Goal: Find specific page/section: Find specific page/section

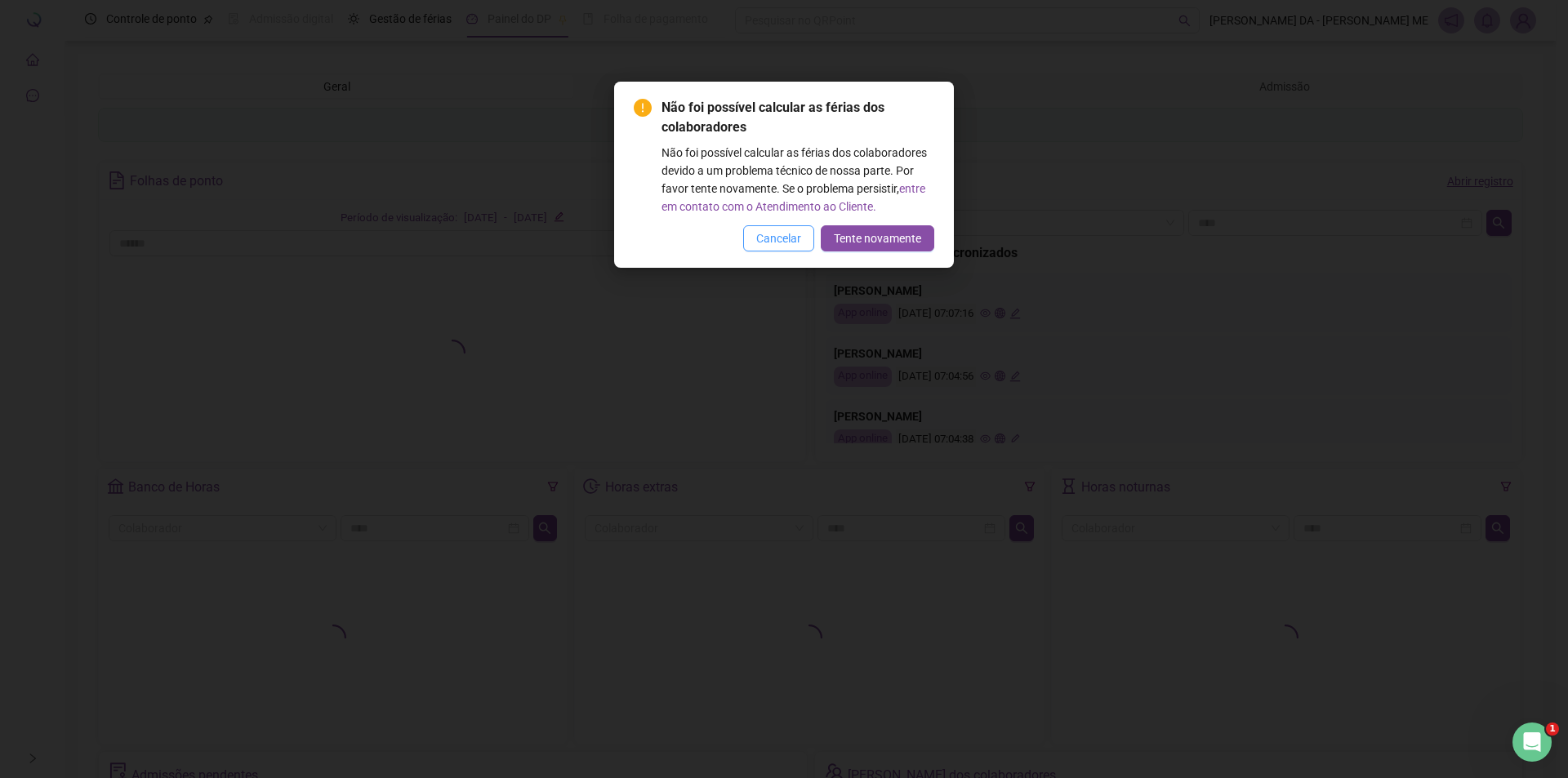
click at [780, 237] on span "Cancelar" at bounding box center [779, 239] width 45 height 18
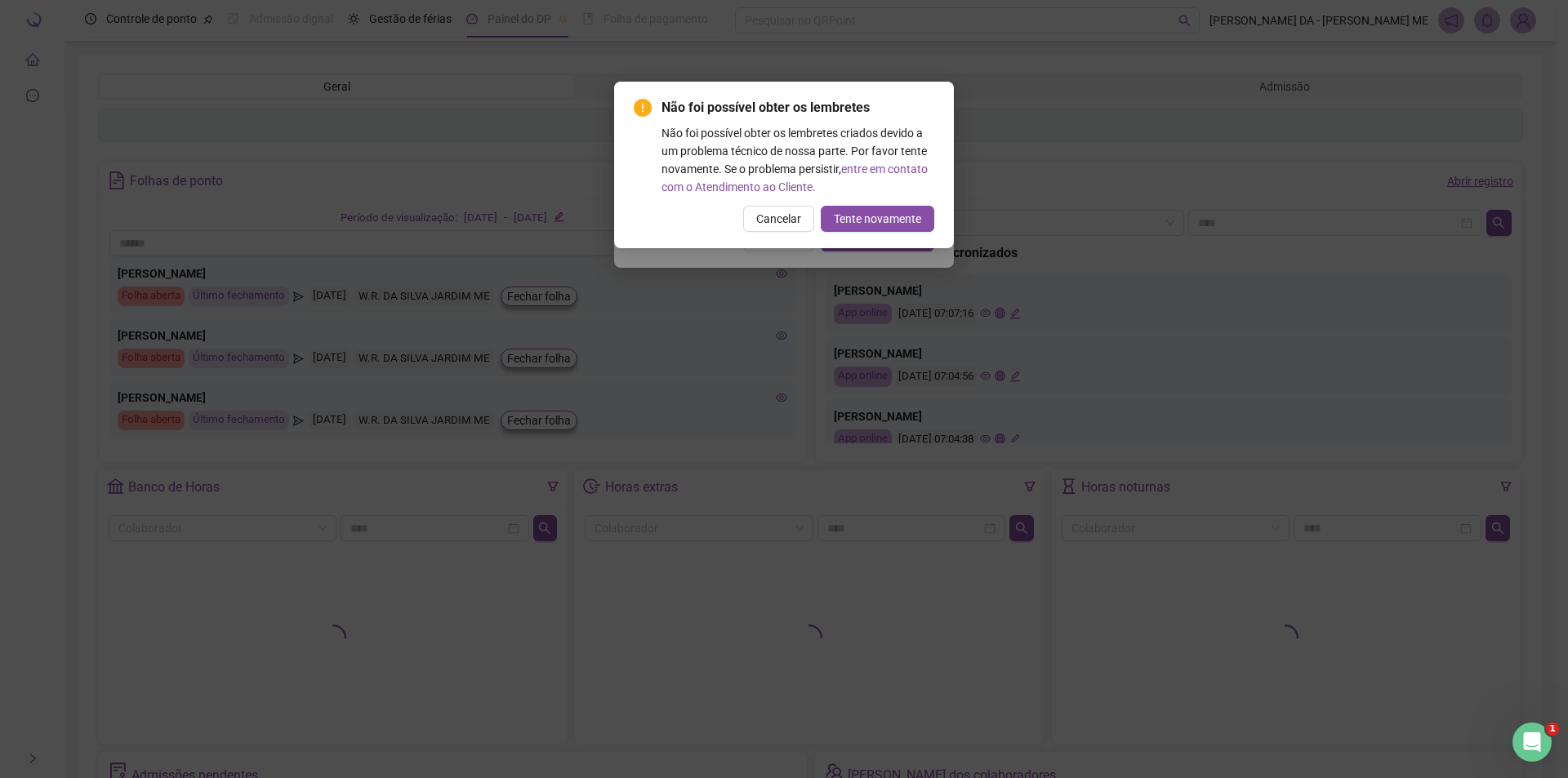
click at [780, 237] on div "Não foi possível calcular as férias dos colaboradores Não foi possível calcular…" at bounding box center [784, 389] width 1568 height 778
click at [778, 224] on div "Não foi possível calcular as férias dos colaboradores Não foi possível calcular…" at bounding box center [784, 389] width 1568 height 778
click at [781, 219] on div "Não foi possível calcular as férias dos colaboradores Não foi possível calcular…" at bounding box center [784, 389] width 1568 height 778
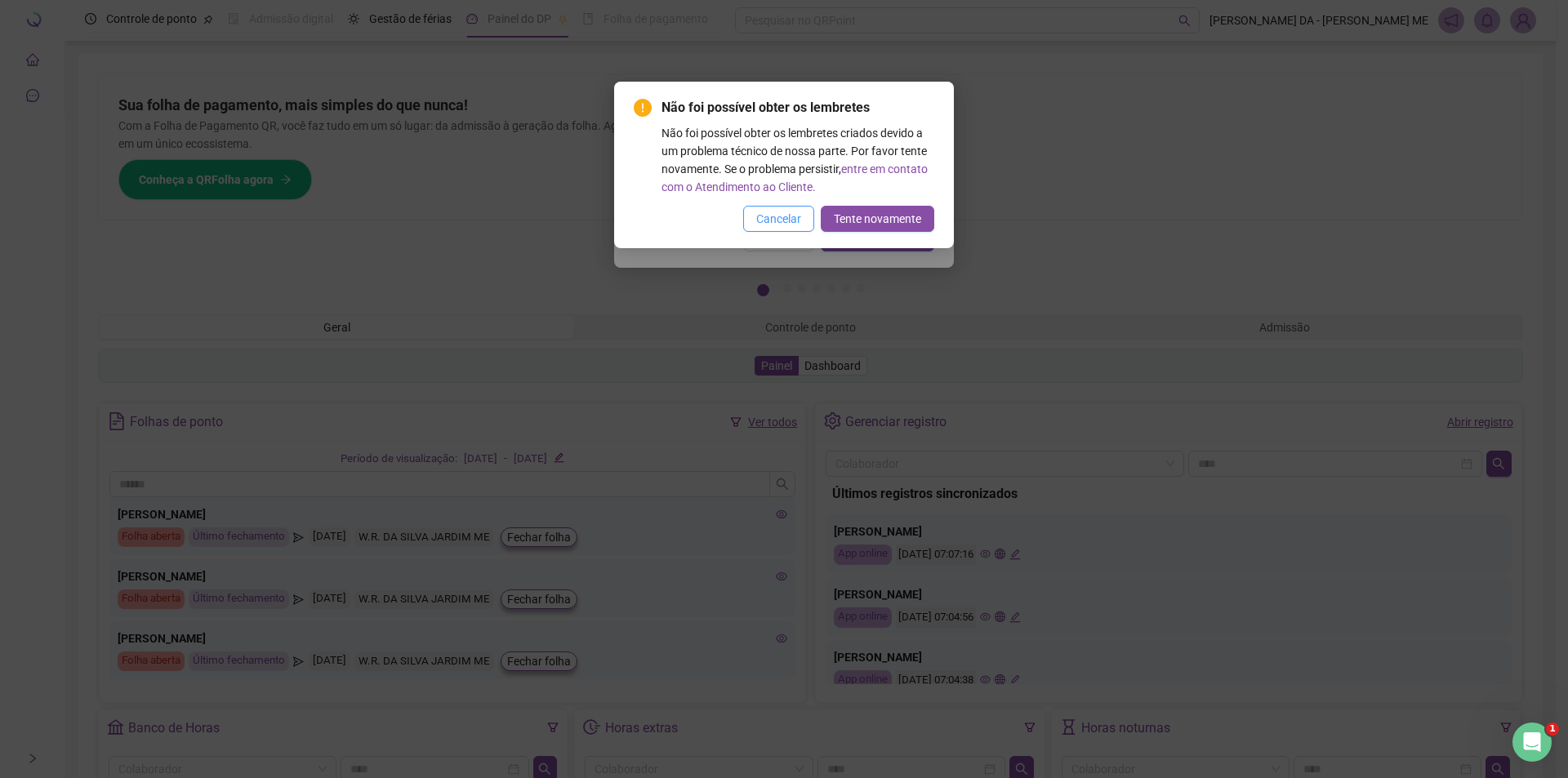
click at [770, 219] on span "Cancelar" at bounding box center [779, 219] width 45 height 18
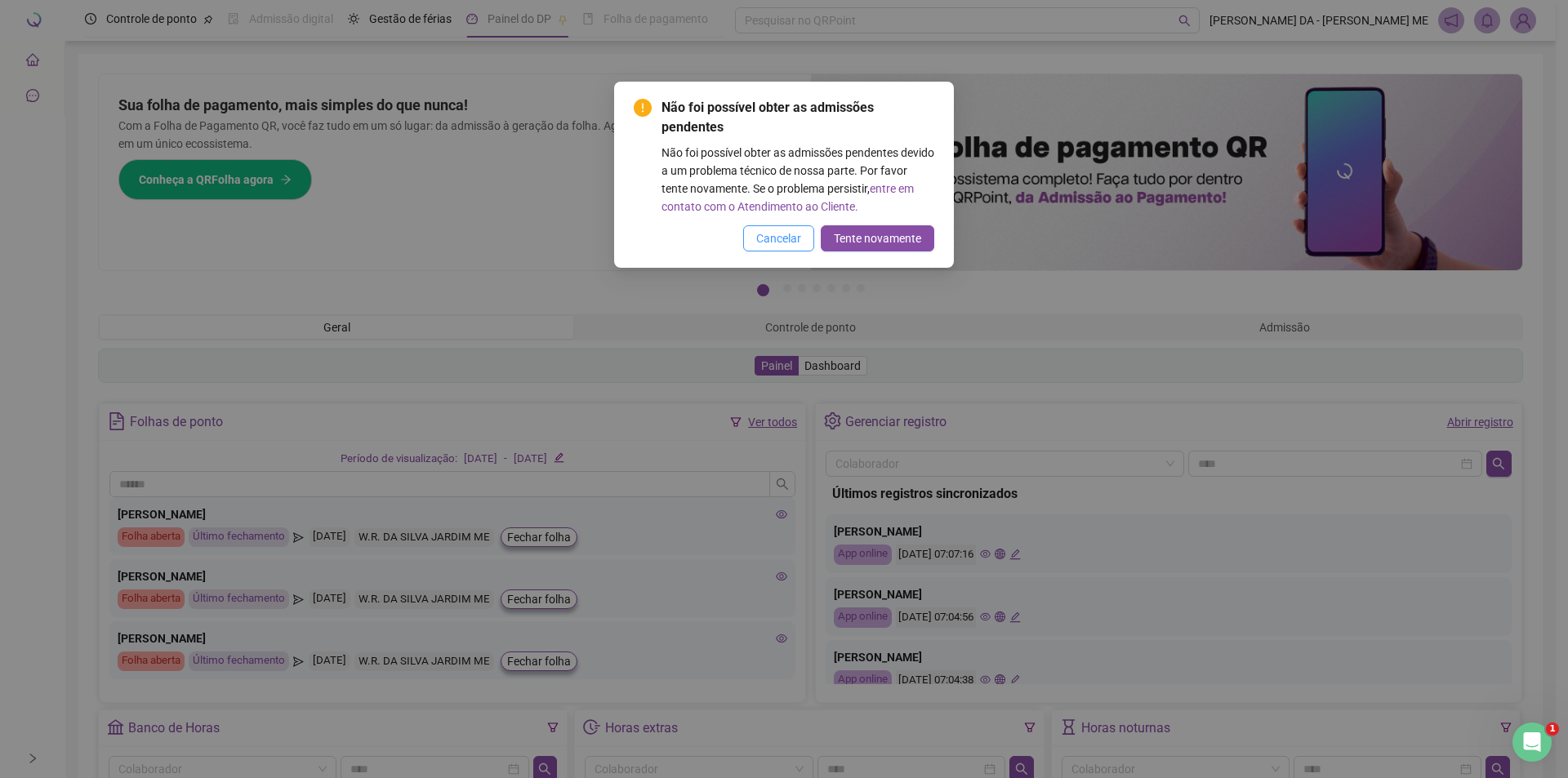
click at [786, 234] on span "Cancelar" at bounding box center [779, 239] width 45 height 18
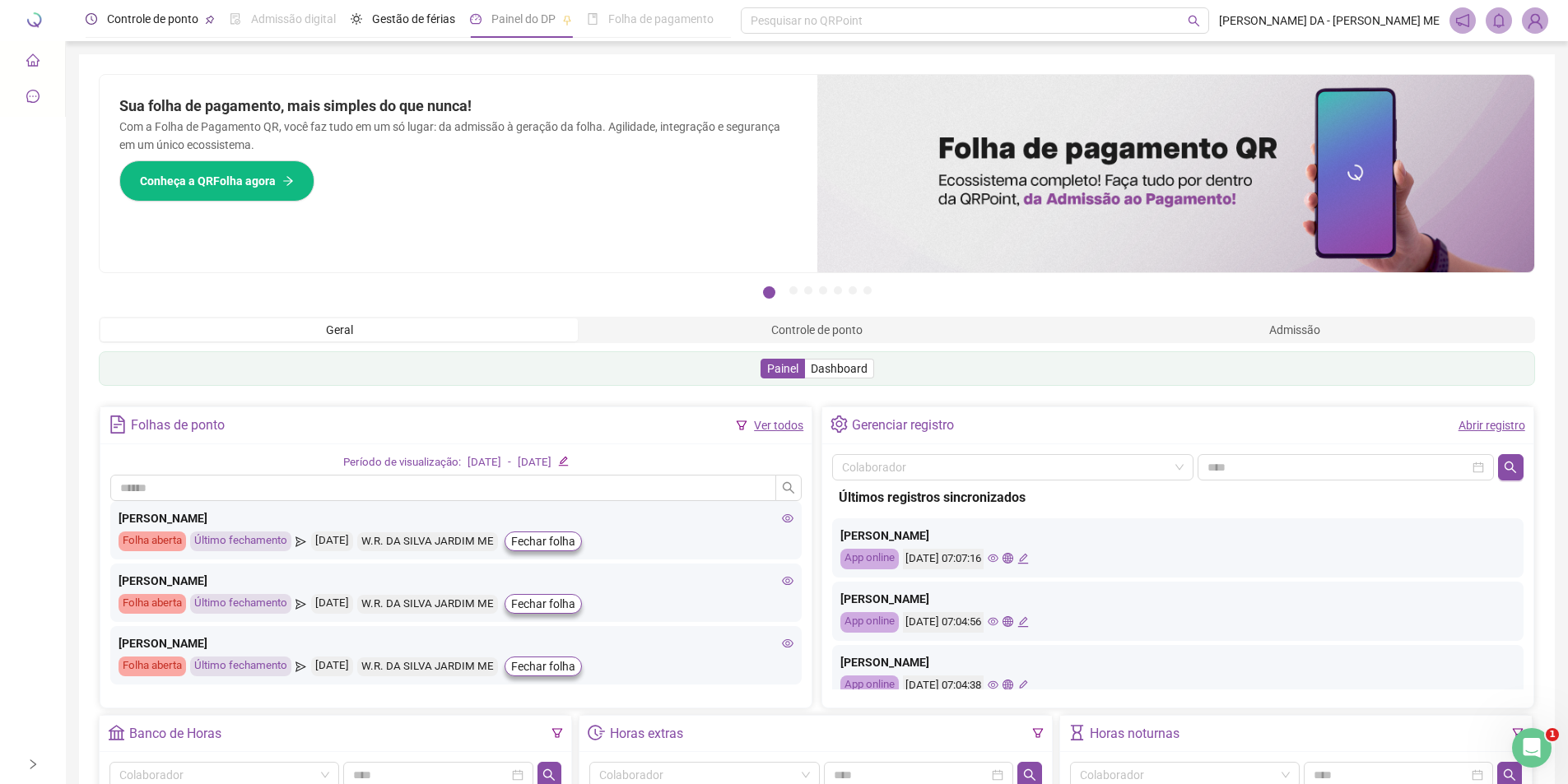
click at [177, 22] on span "Controle de ponto" at bounding box center [153, 19] width 91 height 13
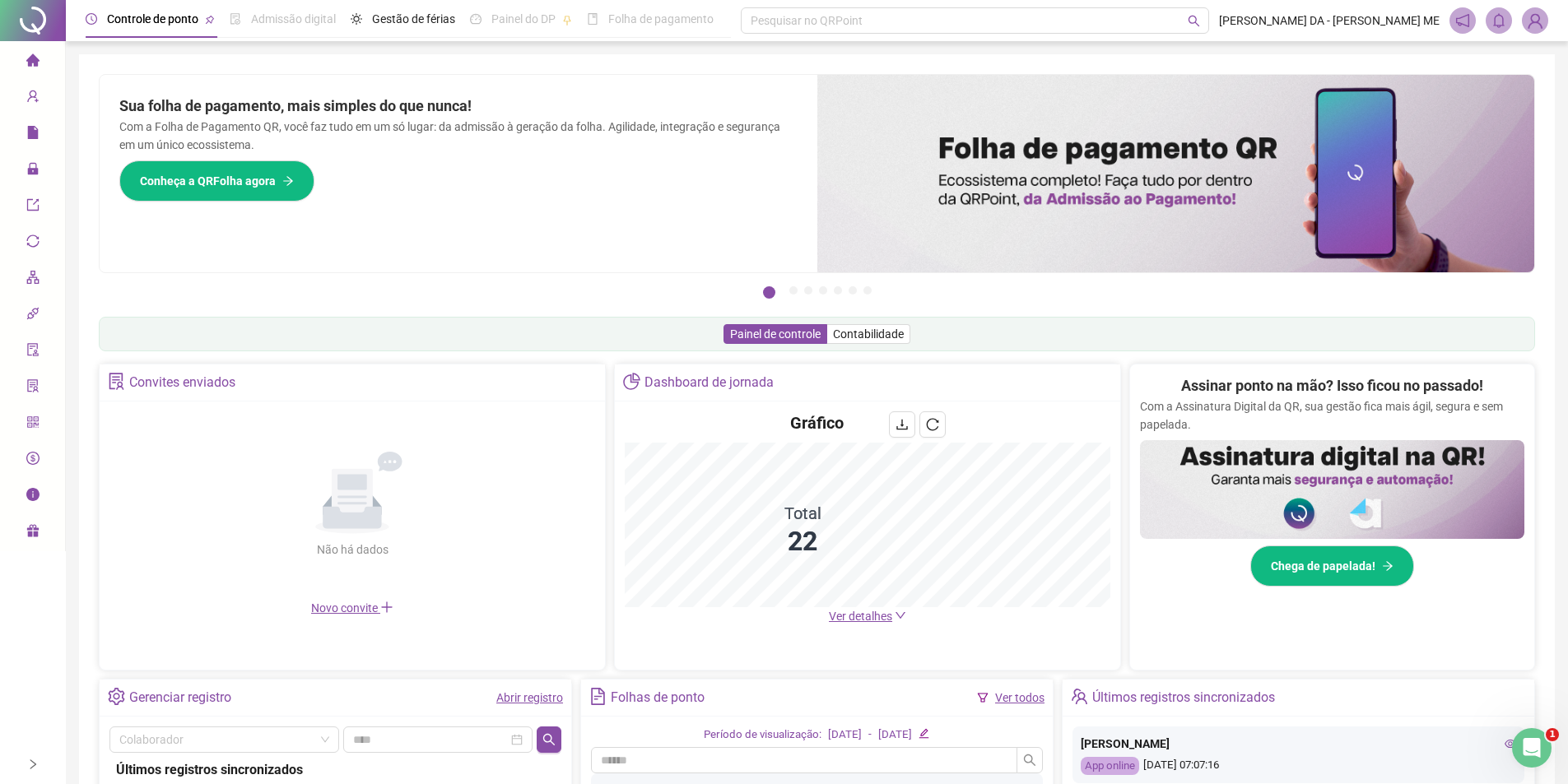
scroll to position [274, 0]
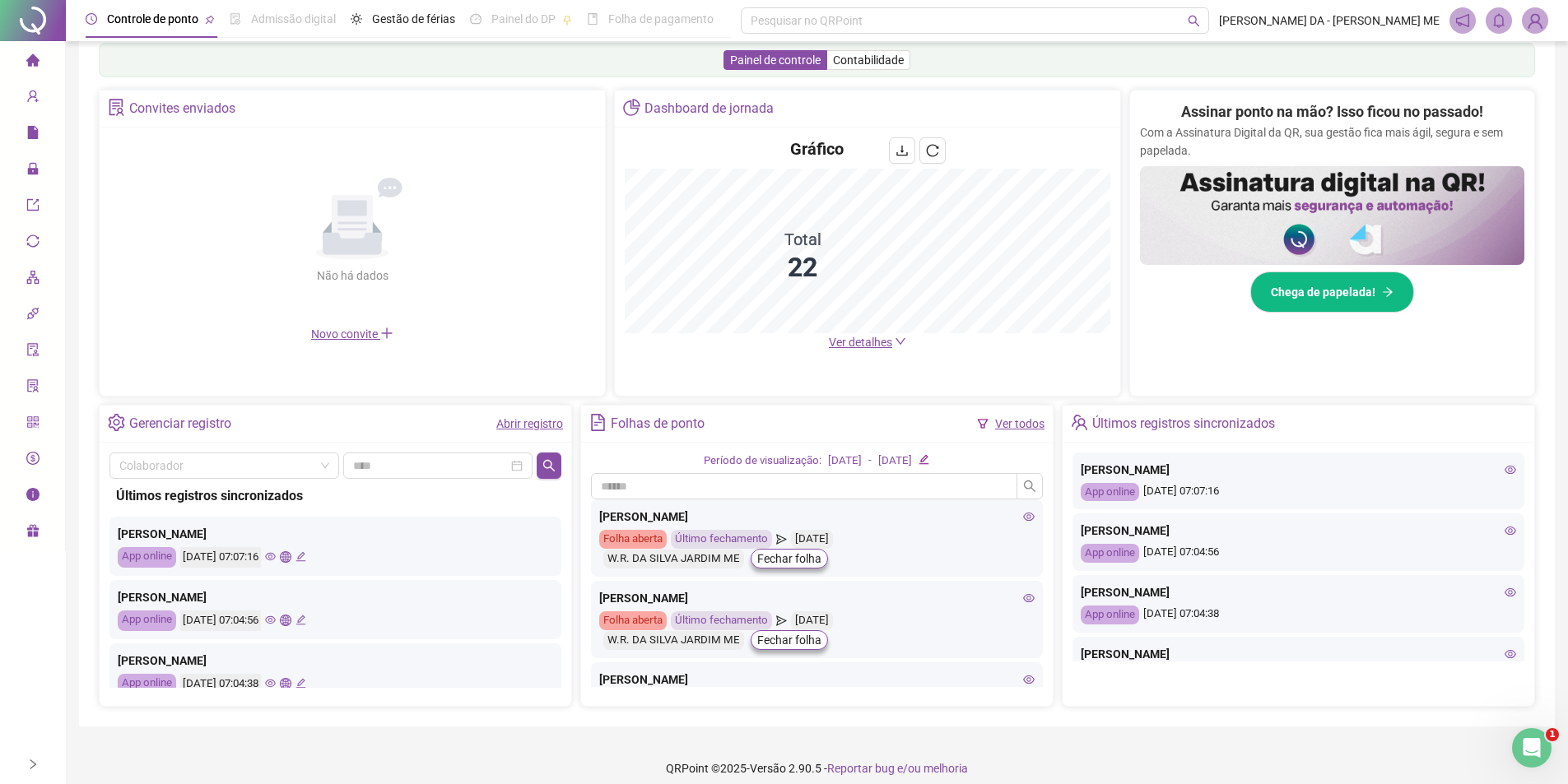
click at [856, 344] on span "Ver detalhes" at bounding box center [861, 343] width 64 height 13
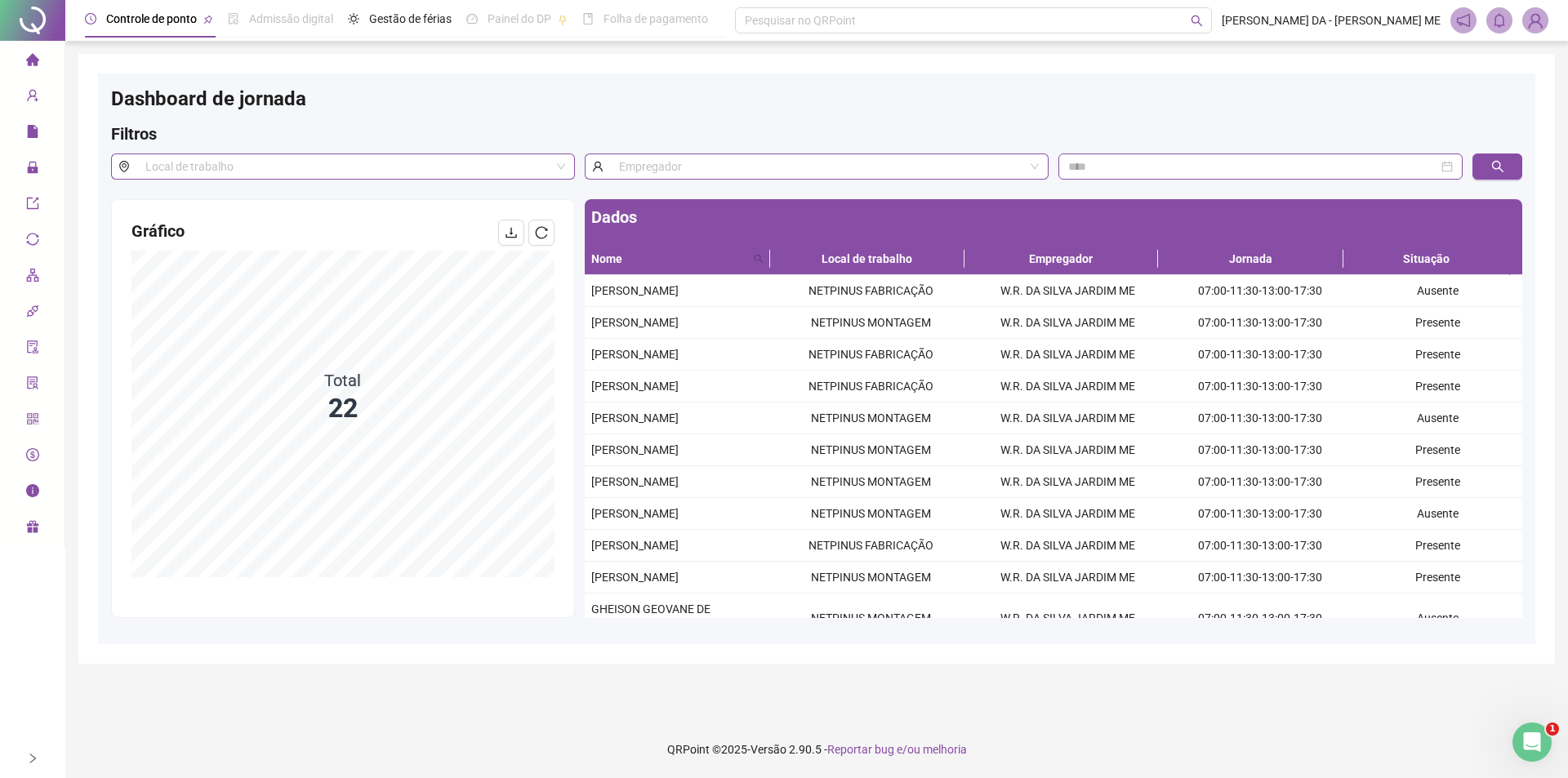
click at [32, 62] on icon "home" at bounding box center [32, 59] width 13 height 12
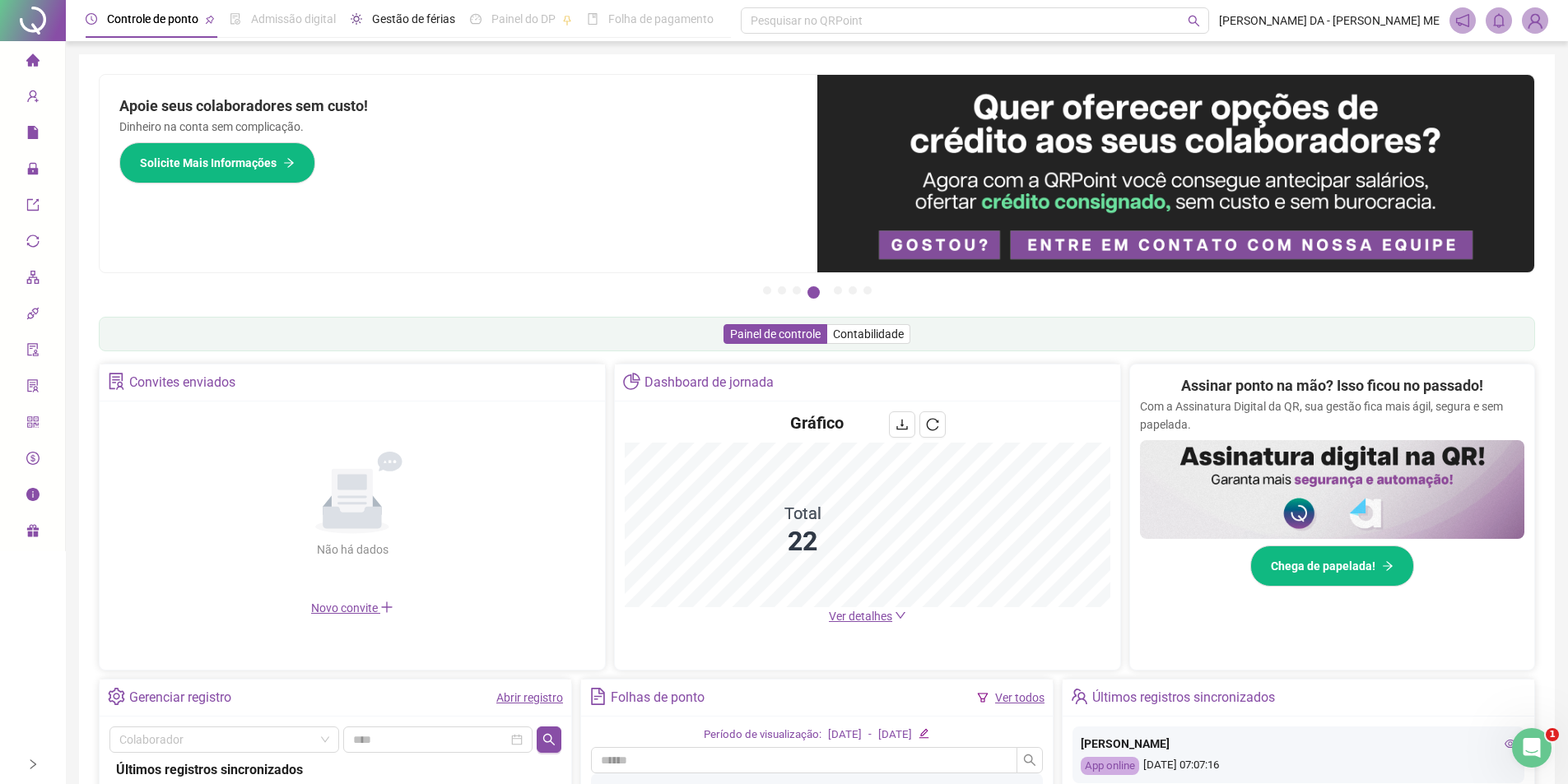
click at [420, 14] on span "Gestão de férias" at bounding box center [413, 19] width 83 height 13
